Goal: Task Accomplishment & Management: Use online tool/utility

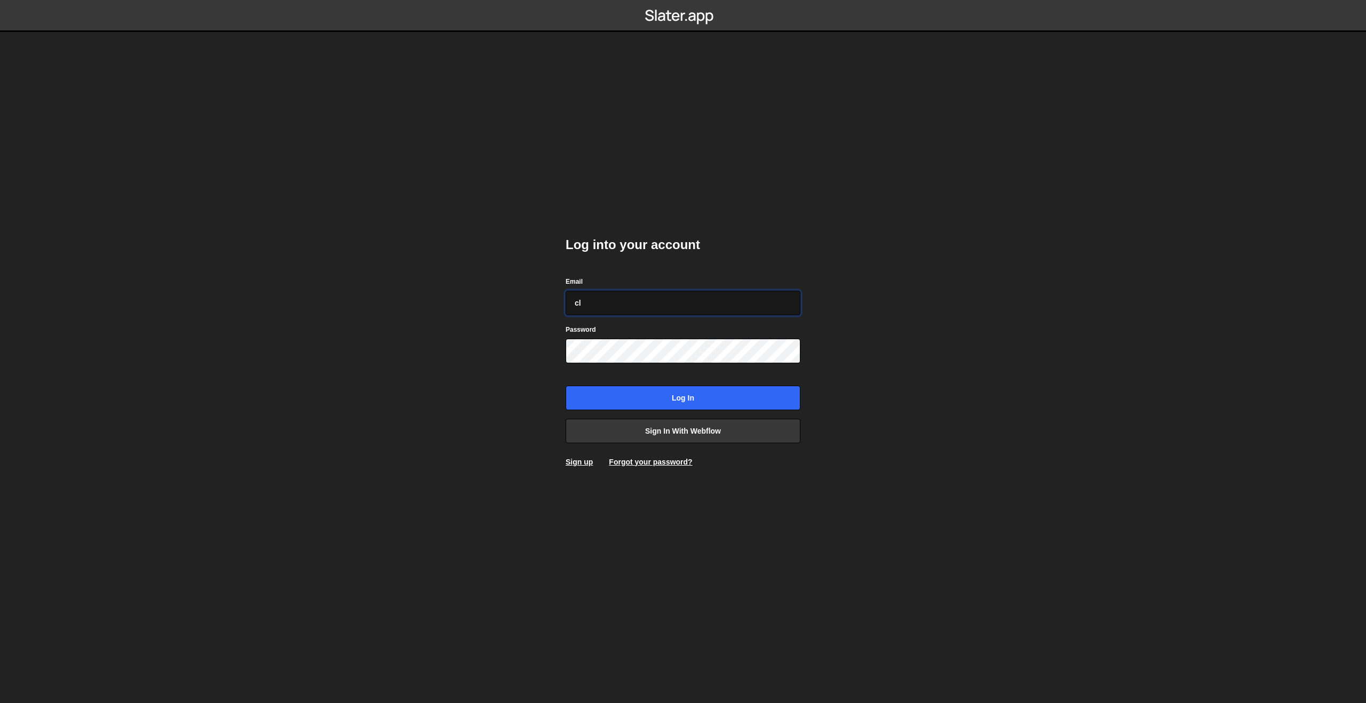
type input "c"
paste input "[PERSON_NAME][EMAIL_ADDRESS][PERSON_NAME][DOMAIN_NAME]"
type input "[PERSON_NAME][EMAIL_ADDRESS][PERSON_NAME][DOMAIN_NAME]"
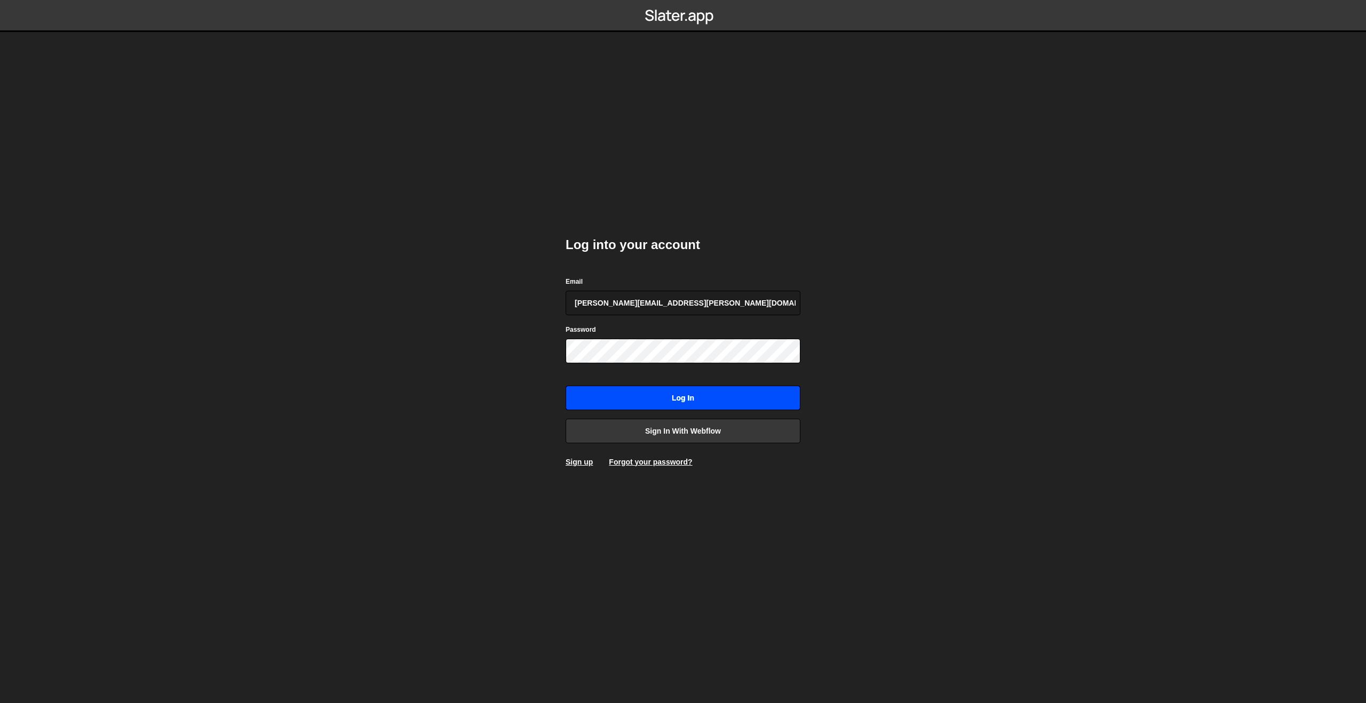
click at [657, 400] on input "Log in" at bounding box center [683, 398] width 235 height 25
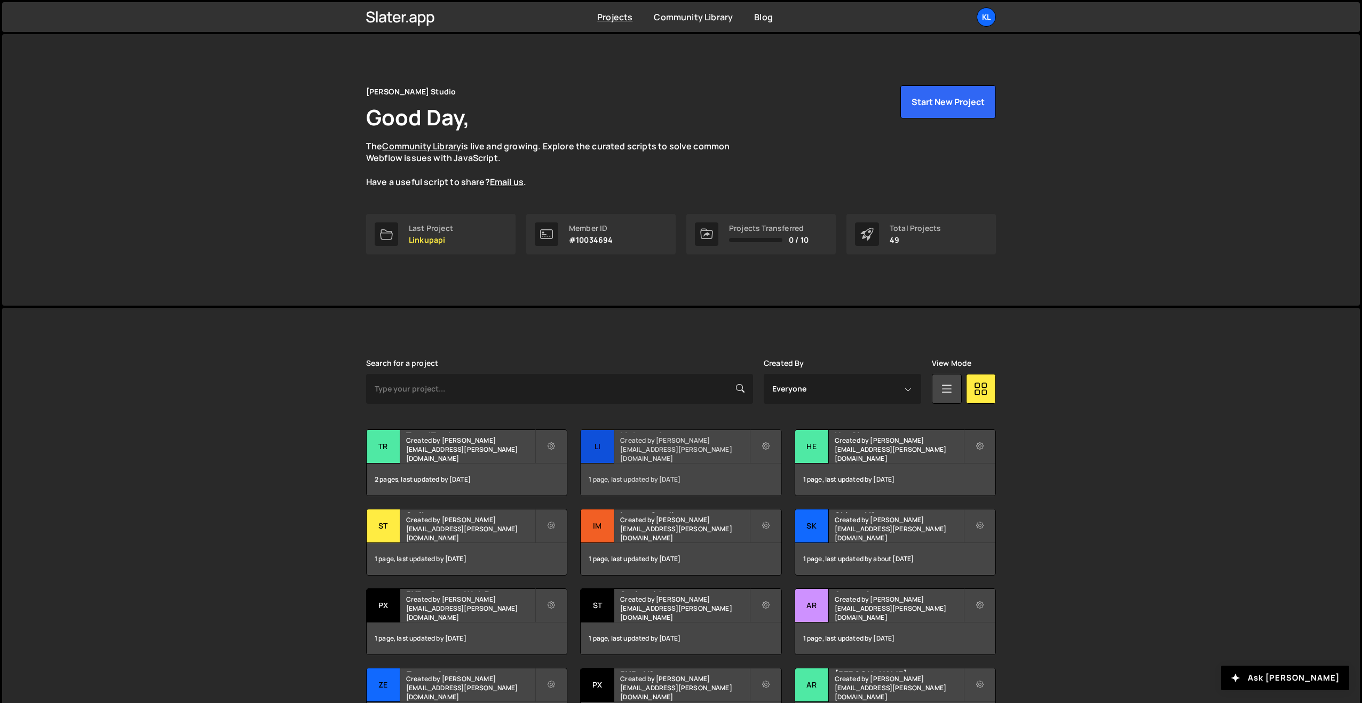
click at [594, 448] on div "Li" at bounding box center [597, 447] width 34 height 34
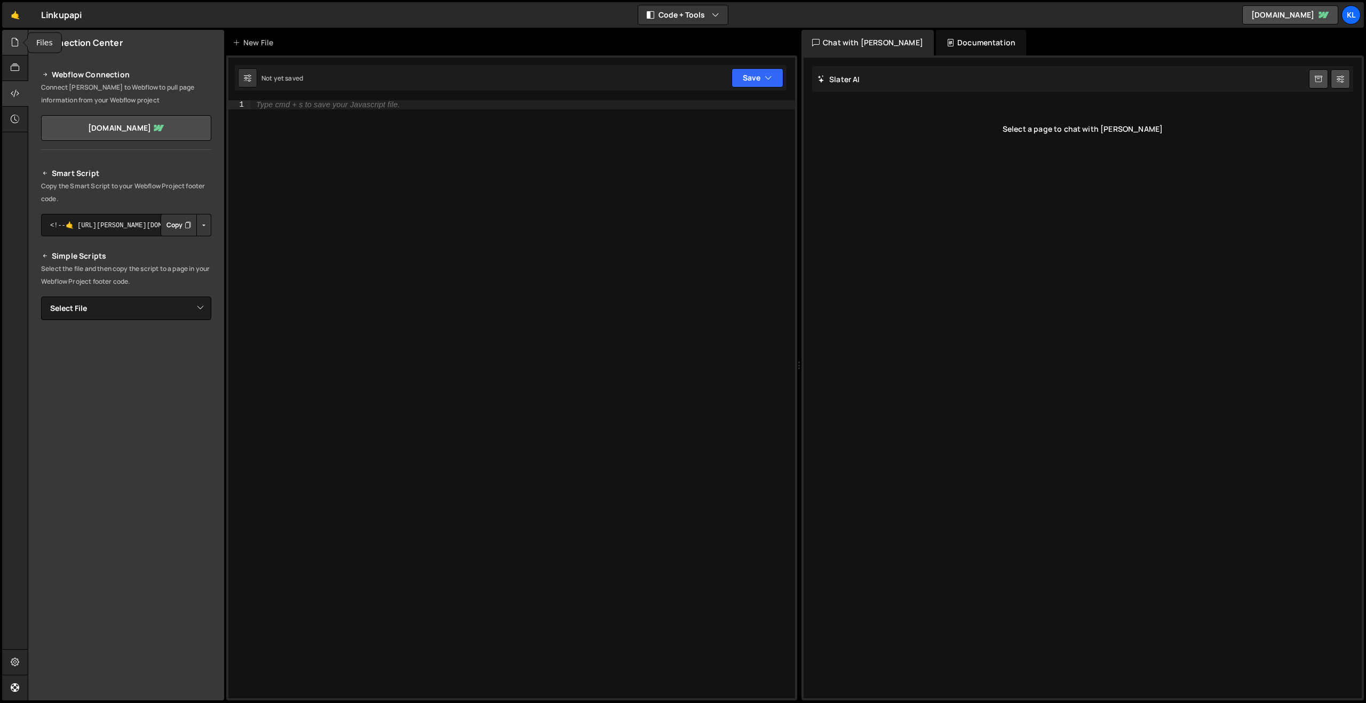
click at [5, 40] on div at bounding box center [15, 43] width 26 height 26
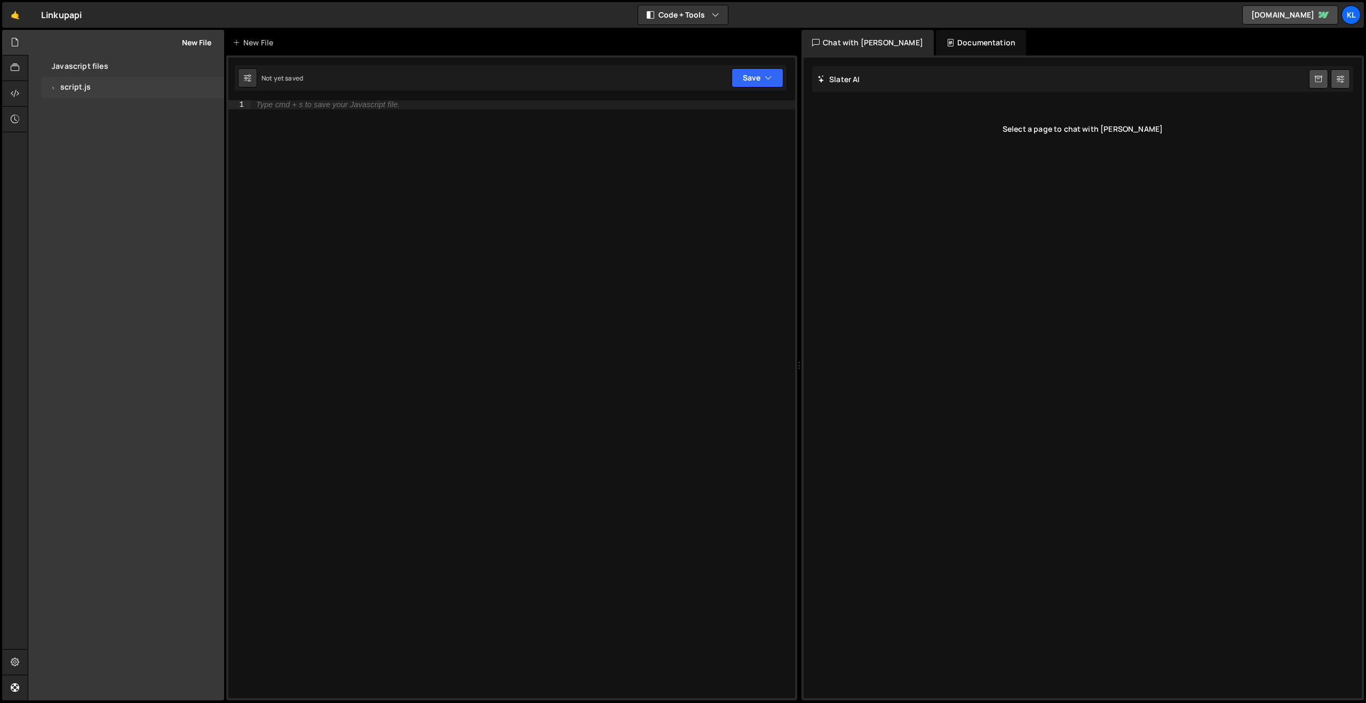
click at [60, 82] on div "1 script.js 0" at bounding box center [132, 87] width 183 height 21
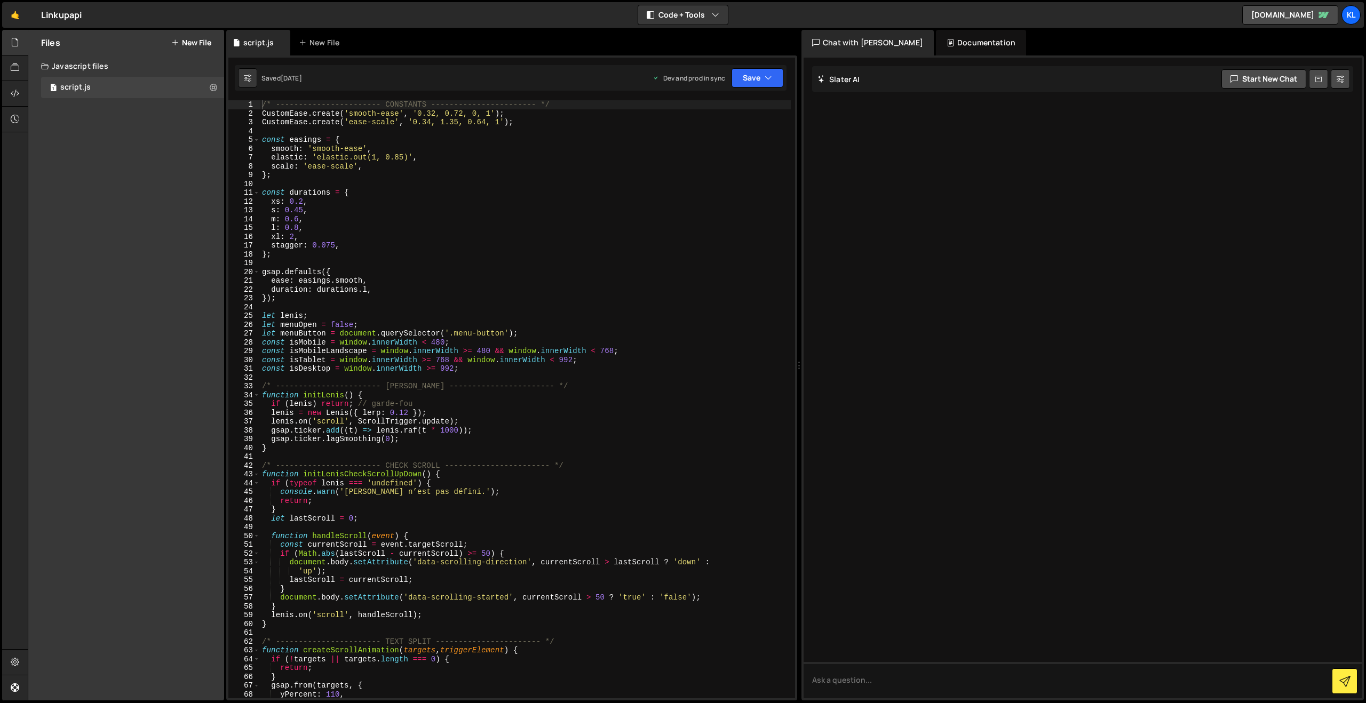
click at [482, 242] on div "/* ----------------------- CONSTANTS ----------------------- */ CustomEase . cr…" at bounding box center [525, 408] width 531 height 616
type textarea "}"
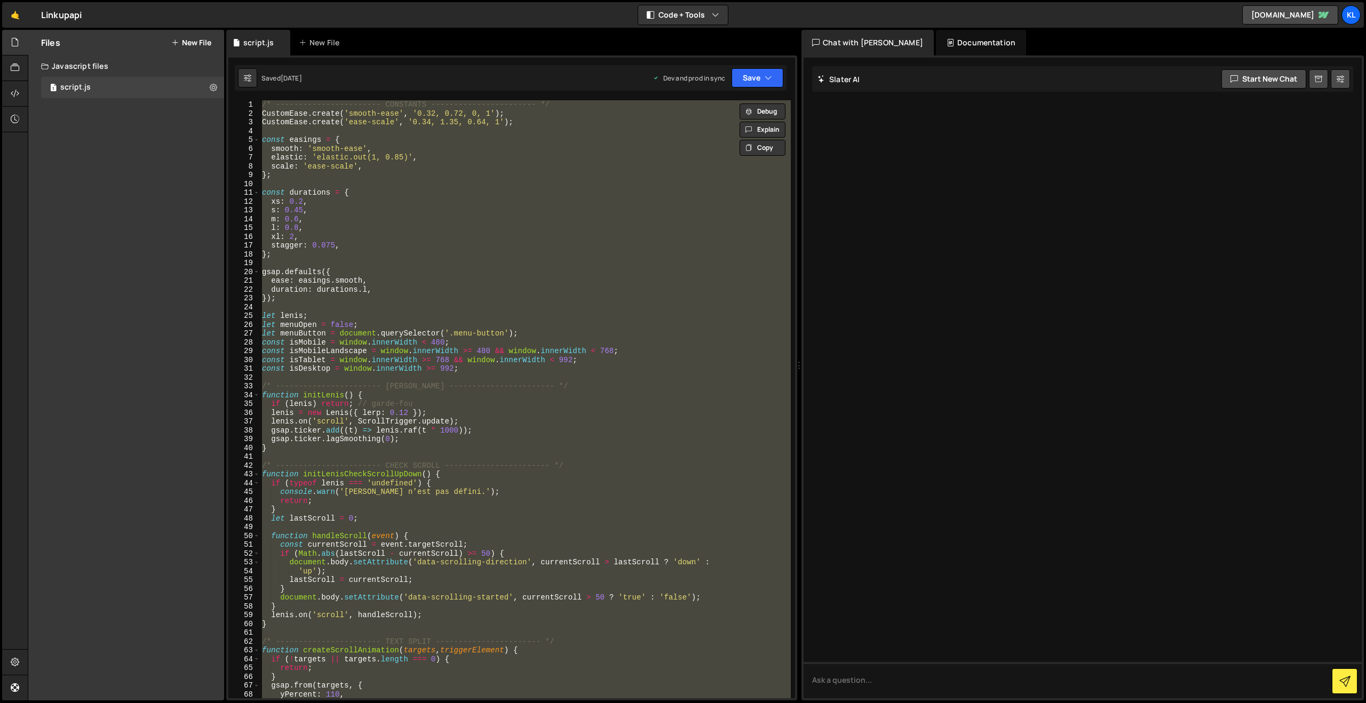
paste textarea
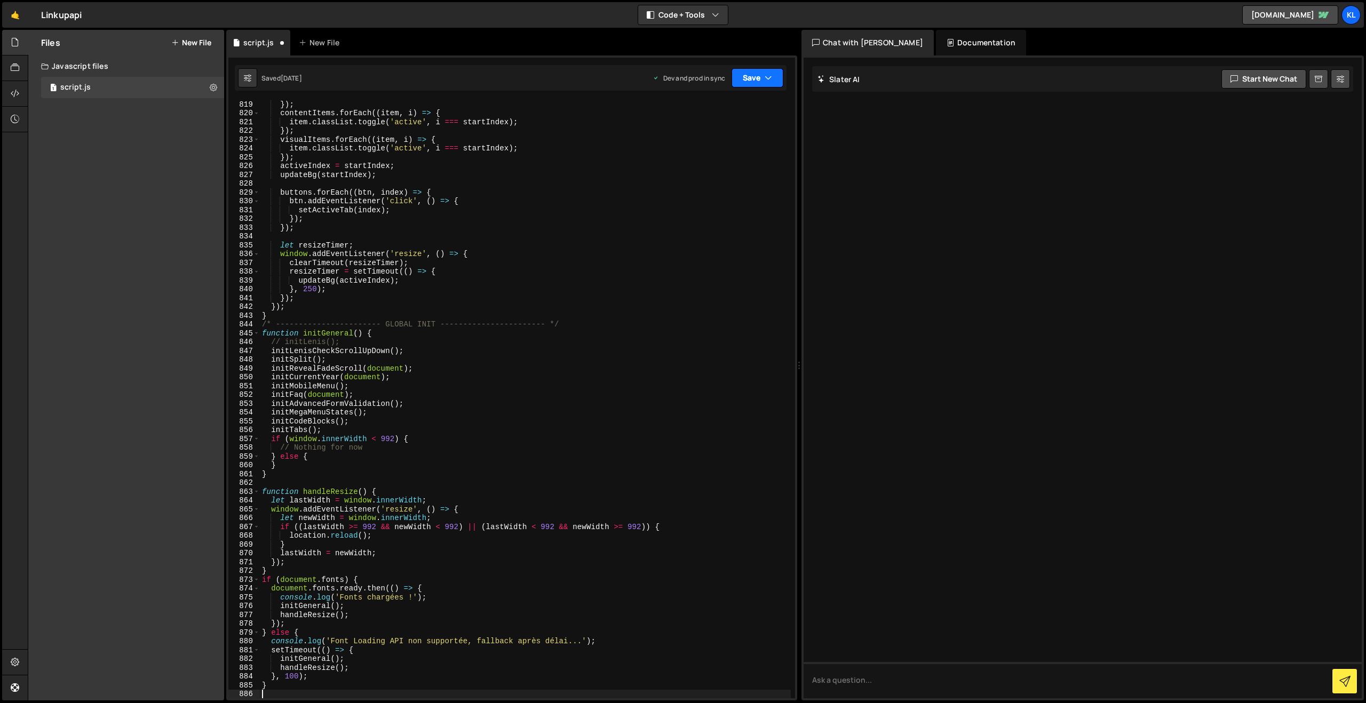
drag, startPoint x: 747, startPoint y: 81, endPoint x: 735, endPoint y: 97, distance: 20.6
click at [747, 81] on button "Save" at bounding box center [757, 77] width 52 height 19
click at [700, 147] on div "1 day ago" at bounding box center [695, 150] width 21 height 9
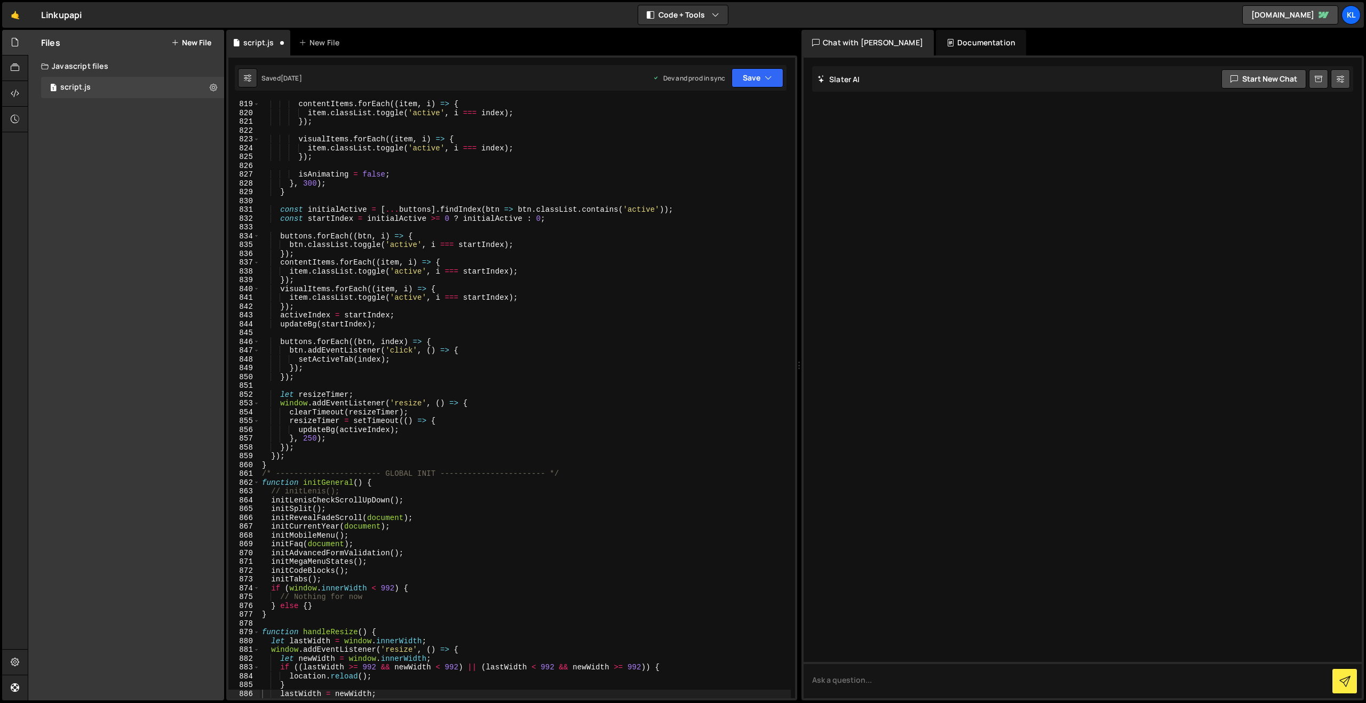
scroll to position [7202, 0]
click at [398, 190] on div "contentItems . forEach (( item , i ) => { item . classList . toggle ( 'active' …" at bounding box center [525, 408] width 531 height 616
type textarea "}"
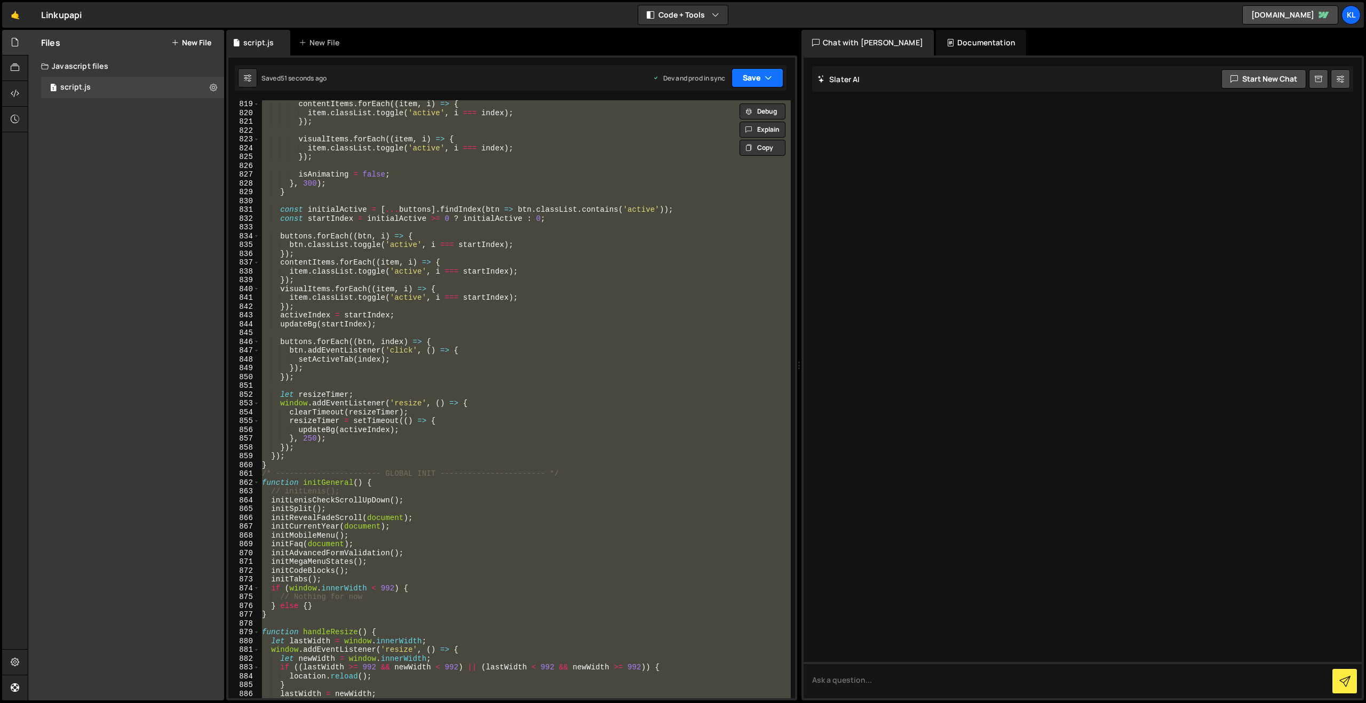
paste textarea
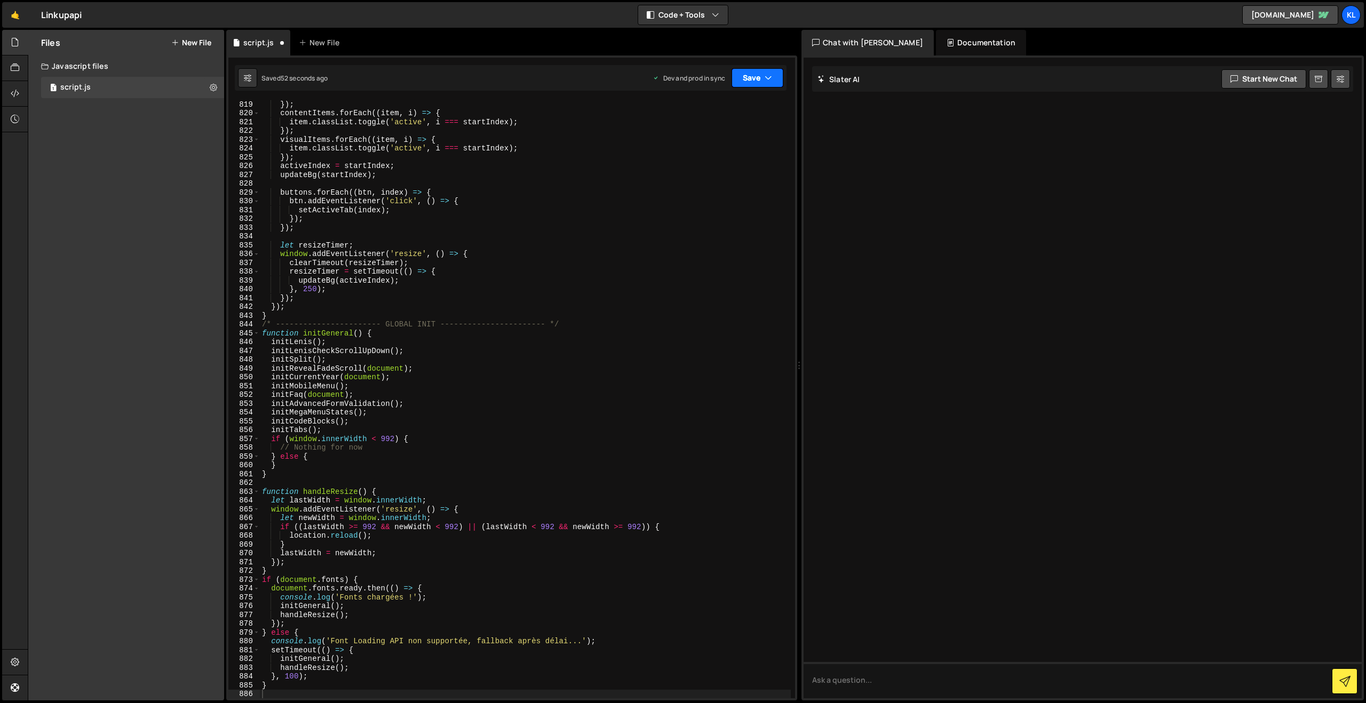
drag, startPoint x: 736, startPoint y: 70, endPoint x: 740, endPoint y: 87, distance: 17.6
click at [736, 71] on button "Save" at bounding box center [757, 77] width 52 height 19
click at [697, 154] on div "50 seconds ago" at bounding box center [709, 150] width 48 height 9
